Goal: Navigation & Orientation: Find specific page/section

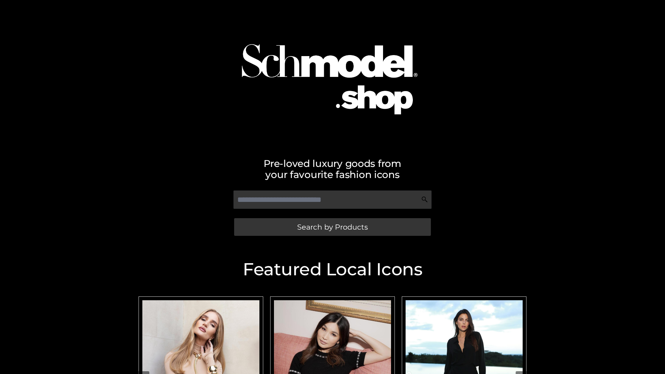
click at [332, 227] on span "Search by Products" at bounding box center [332, 226] width 71 height 7
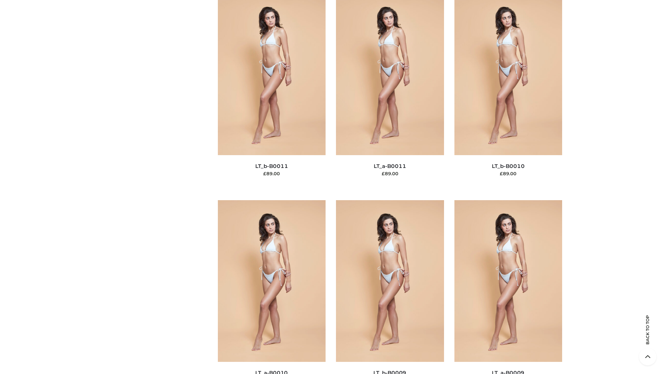
scroll to position [3110, 0]
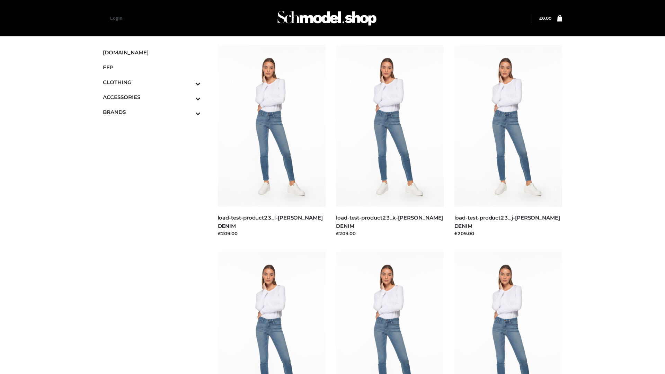
scroll to position [607, 0]
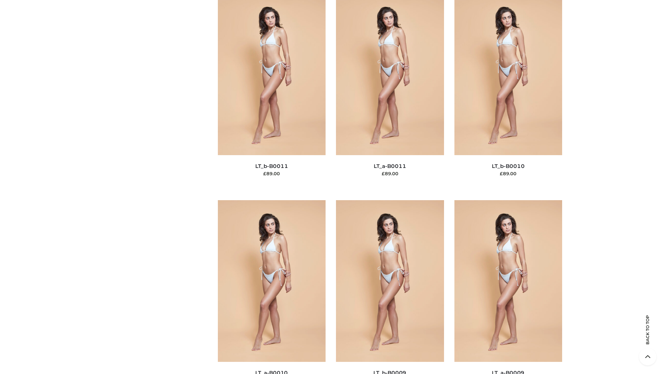
scroll to position [3110, 0]
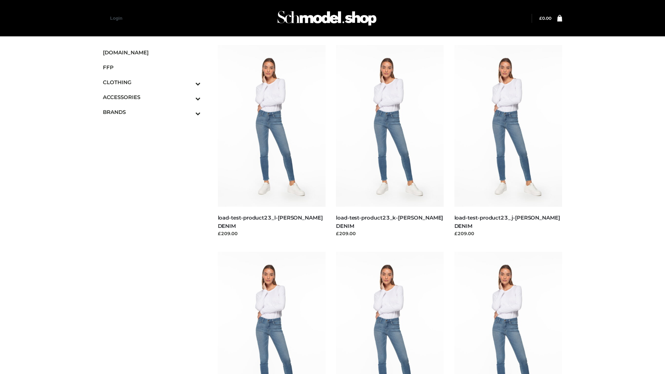
scroll to position [607, 0]
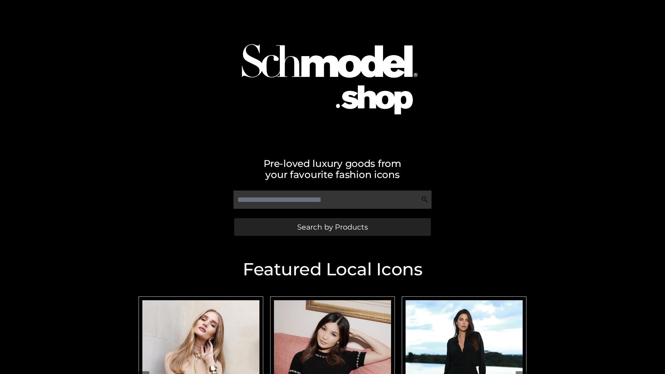
click at [332, 227] on span "Search by Products" at bounding box center [332, 226] width 71 height 7
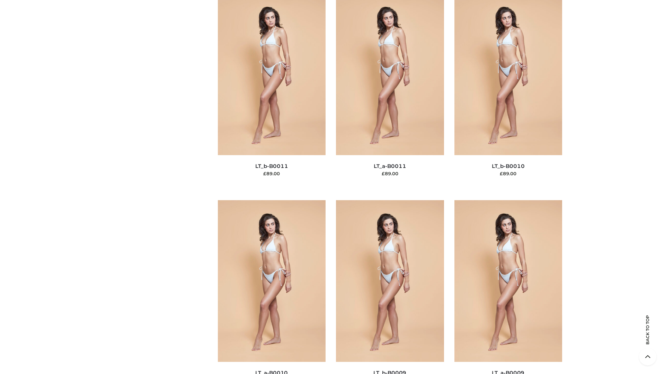
scroll to position [3110, 0]
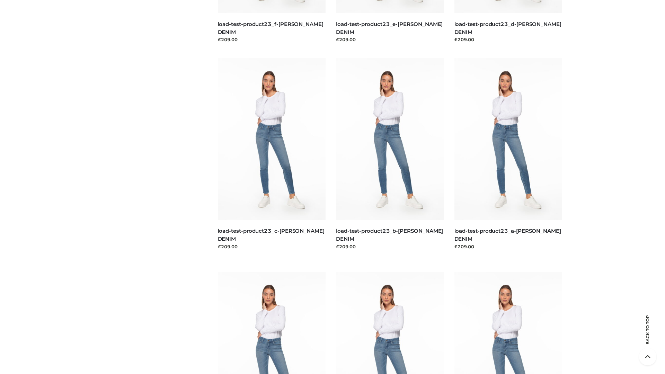
scroll to position [607, 0]
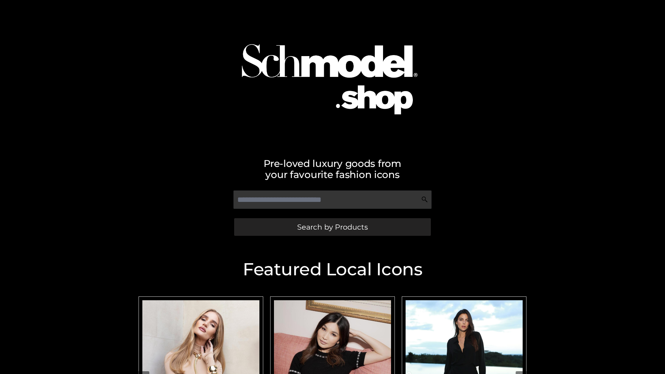
click at [332, 227] on span "Search by Products" at bounding box center [332, 226] width 71 height 7
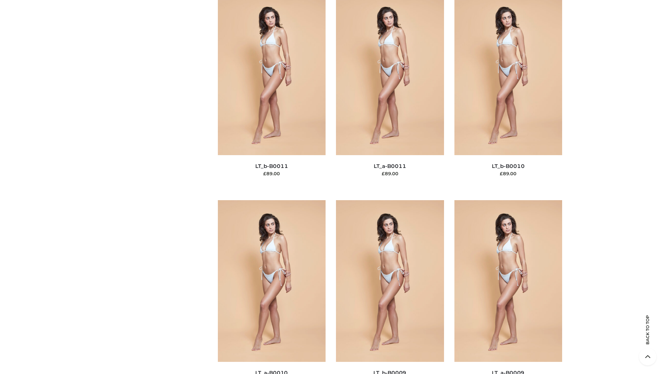
scroll to position [3110, 0]
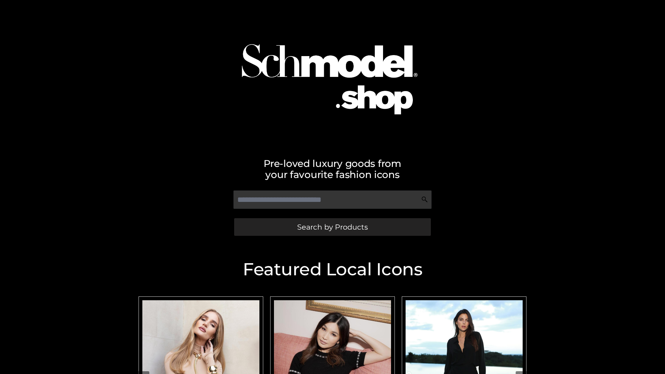
click at [332, 227] on span "Search by Products" at bounding box center [332, 226] width 71 height 7
